Goal: Transaction & Acquisition: Obtain resource

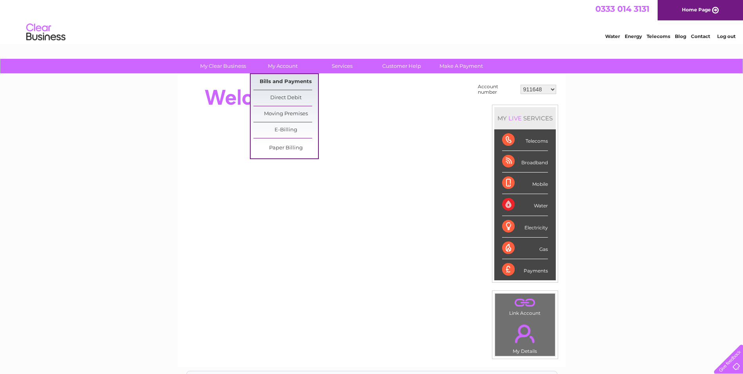
click at [276, 78] on link "Bills and Payments" at bounding box center [285, 82] width 65 height 16
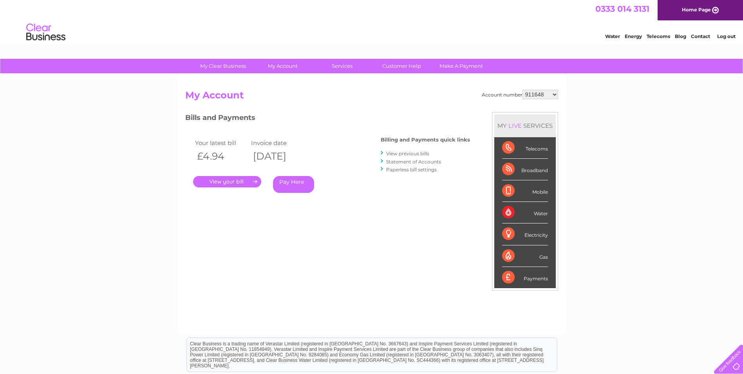
click at [547, 93] on select "911648 975946 979041 980046 990352 990353 990356 990361 997232 1080773 1081707 …" at bounding box center [540, 94] width 36 height 9
select select "30267064"
click at [522, 90] on select "911648 975946 979041 980046 990352 990353 990356 990361 997232 1080773 1081707 …" at bounding box center [540, 94] width 36 height 9
click at [245, 183] on link "." at bounding box center [227, 181] width 68 height 11
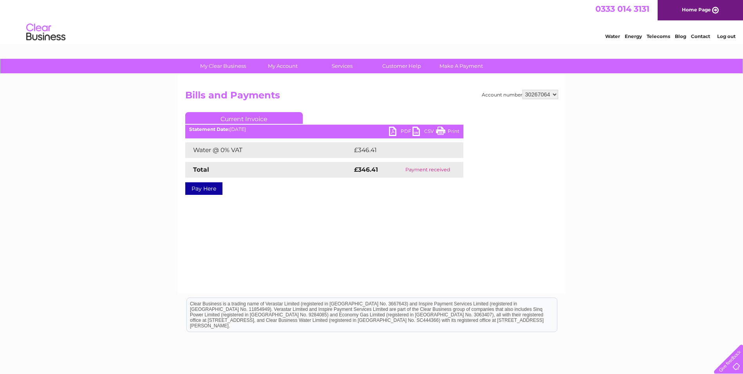
click at [400, 129] on link "PDF" at bounding box center [400, 131] width 23 height 11
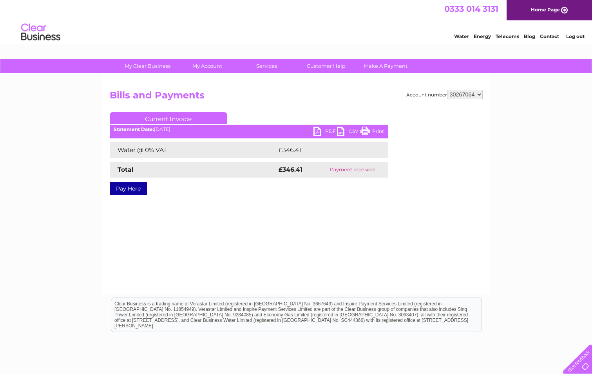
click at [467, 95] on select "911648 975946 979041 980046 990352 990353 990356 990361 997232 1080773 1081707 …" at bounding box center [465, 94] width 36 height 9
select select "30267616"
click at [447, 90] on select "911648 975946 979041 980046 990352 990353 990356 990361 997232 1080773 1081707 …" at bounding box center [465, 94] width 36 height 9
click at [326, 132] on link "PDF" at bounding box center [324, 131] width 23 height 11
click at [322, 130] on link "PDF" at bounding box center [324, 131] width 23 height 11
